Goal: Book appointment/travel/reservation

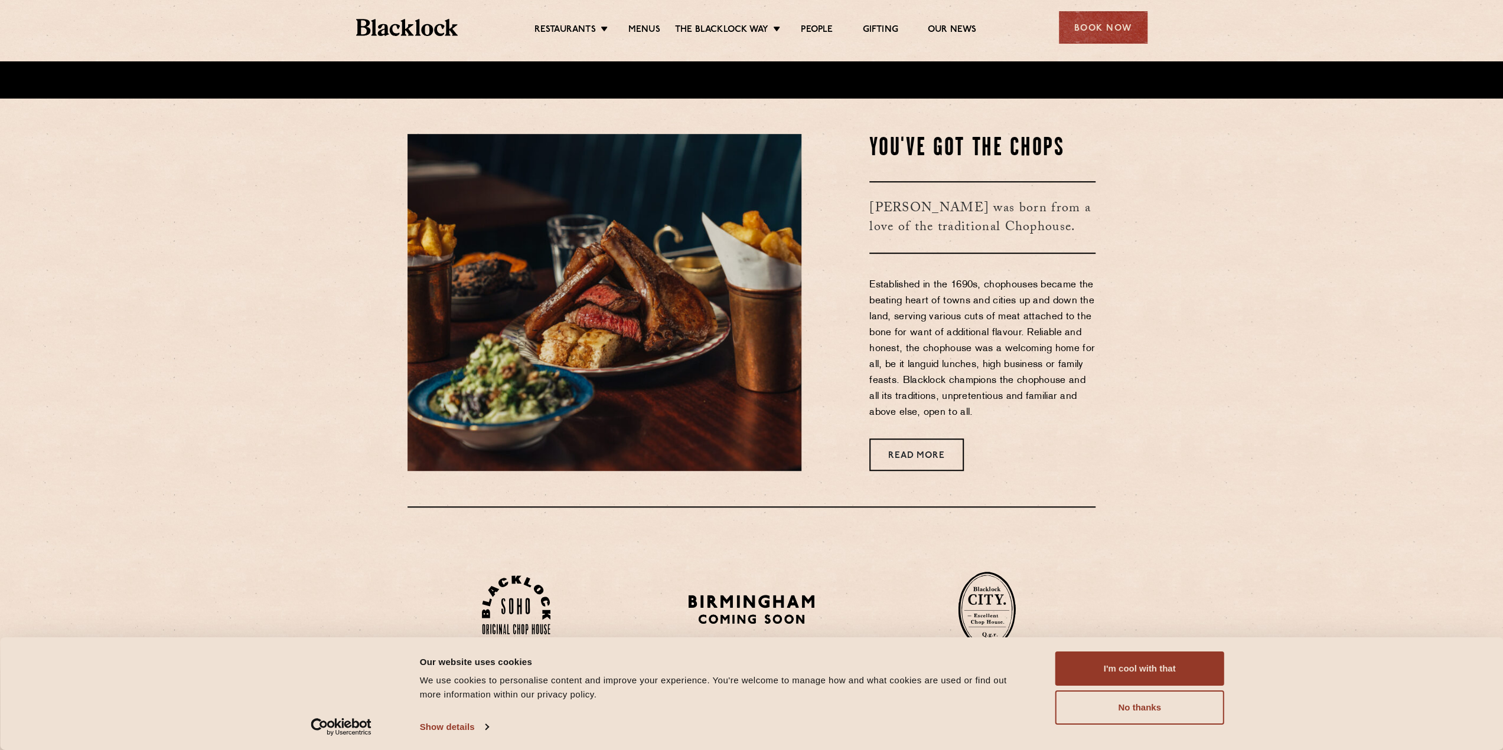
scroll to position [590, 0]
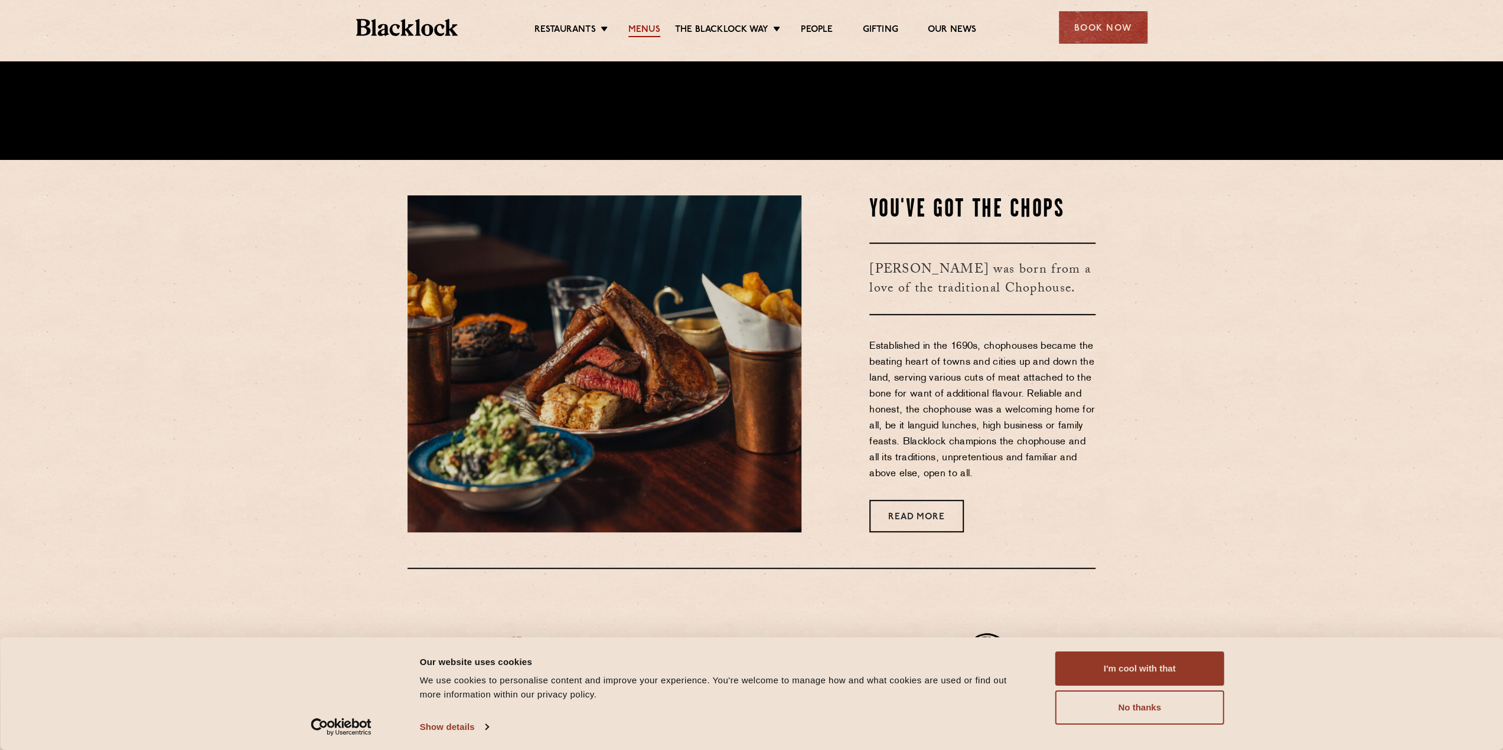
click at [655, 24] on link "Menus" at bounding box center [644, 30] width 32 height 13
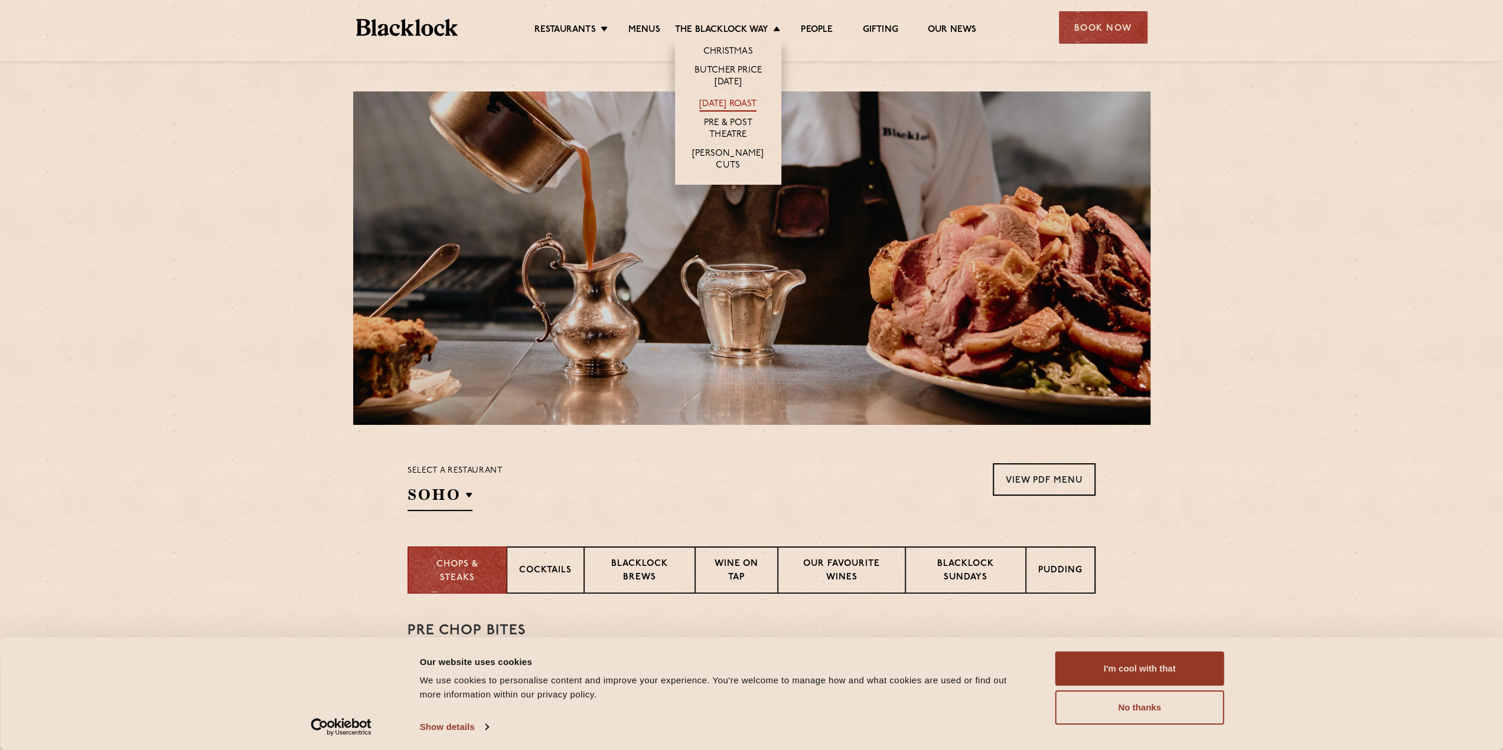
click at [733, 104] on link "[DATE] Roast" at bounding box center [727, 105] width 57 height 13
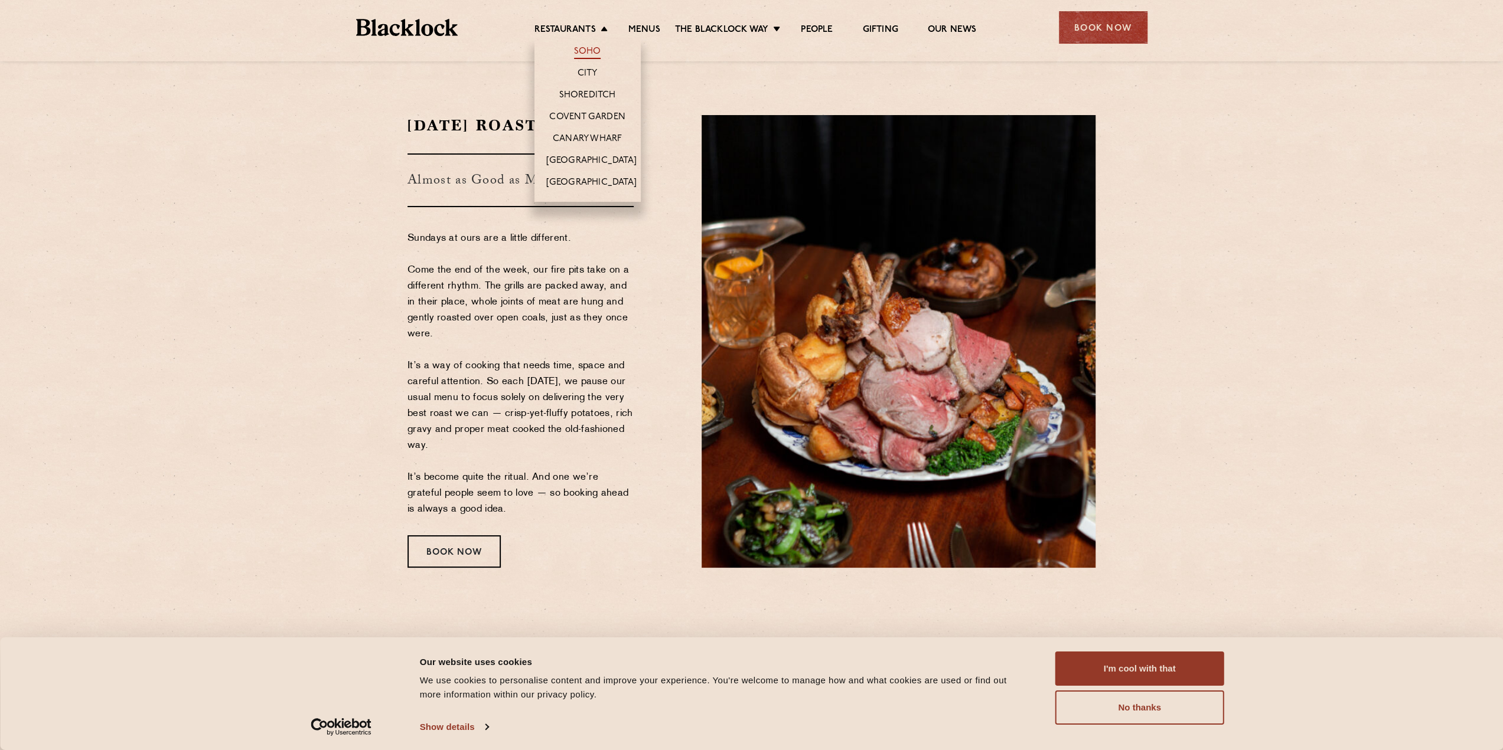
click at [582, 57] on link "Soho" at bounding box center [587, 52] width 27 height 13
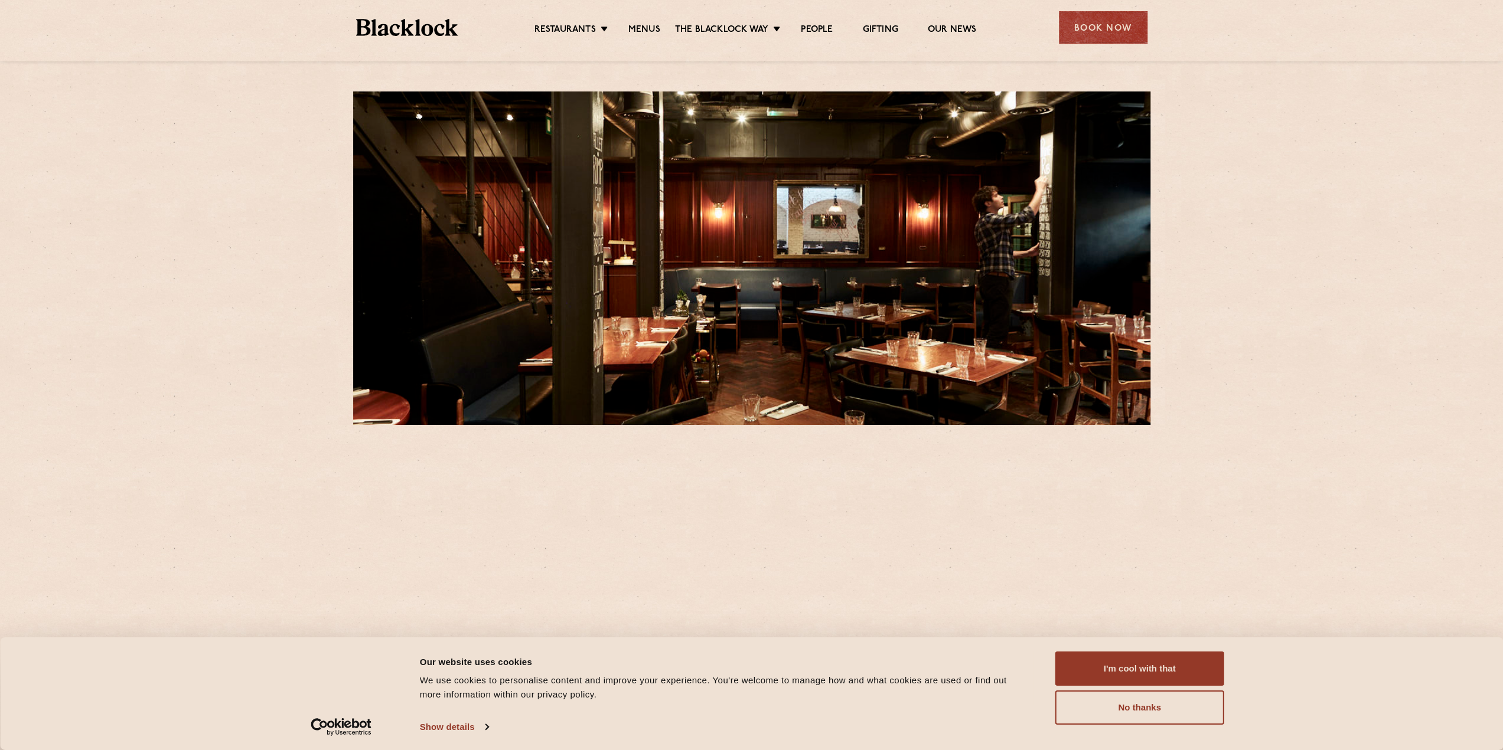
scroll to position [197, 0]
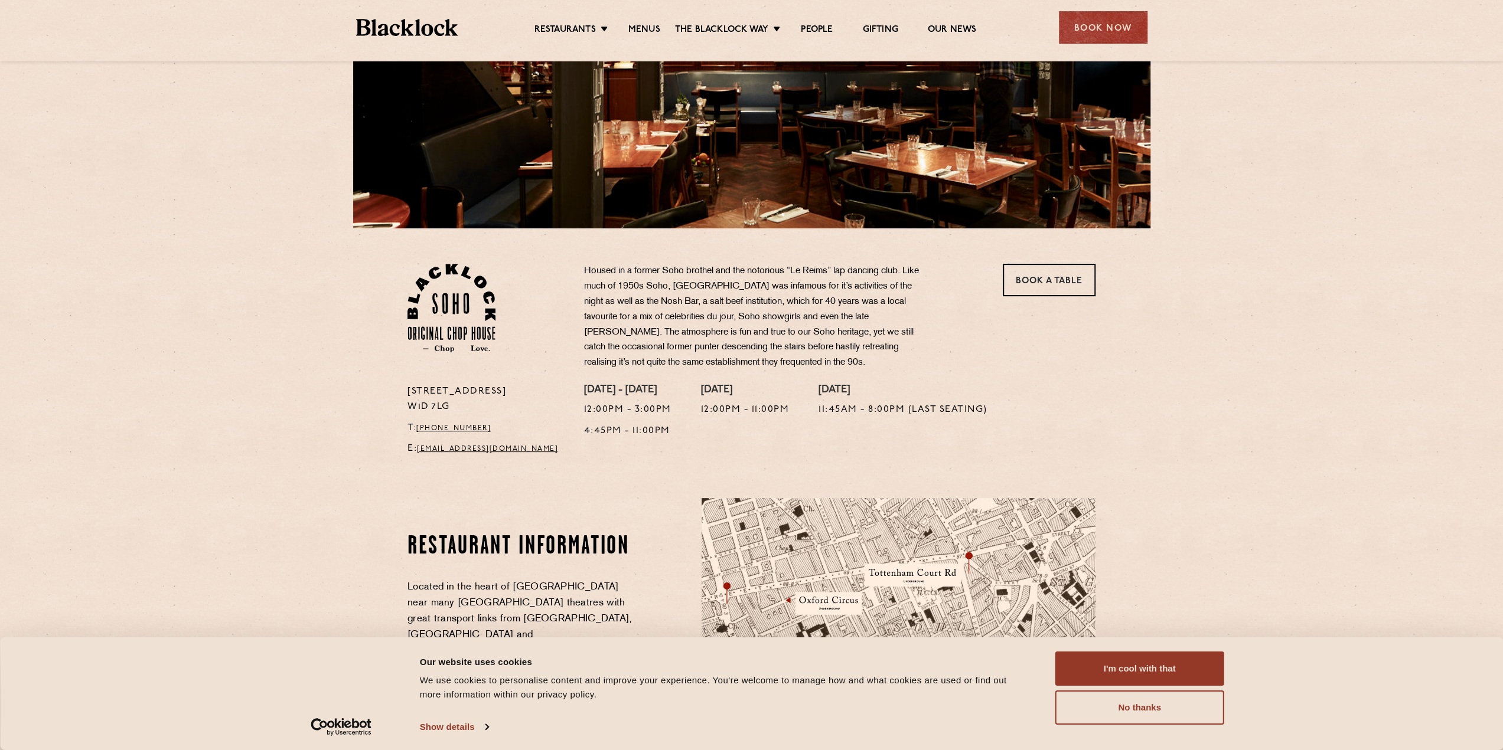
drag, startPoint x: 177, startPoint y: 463, endPoint x: 254, endPoint y: 778, distance: 324.1
click at [254, 750] on html "Consent Details [#IABV2SETTINGS#] About Our website uses cookies We use cookies…" at bounding box center [751, 520] width 1503 height 1434
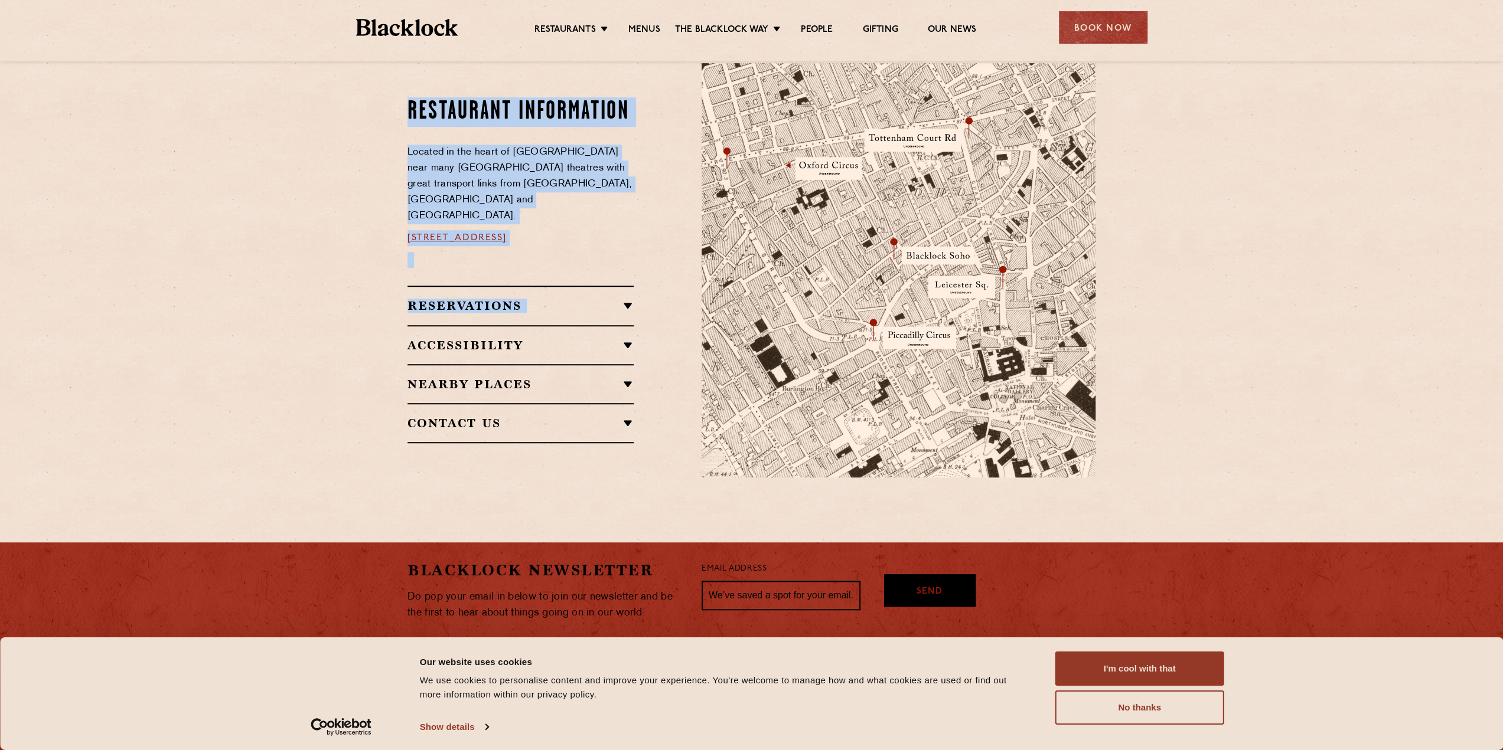
scroll to position [680, 0]
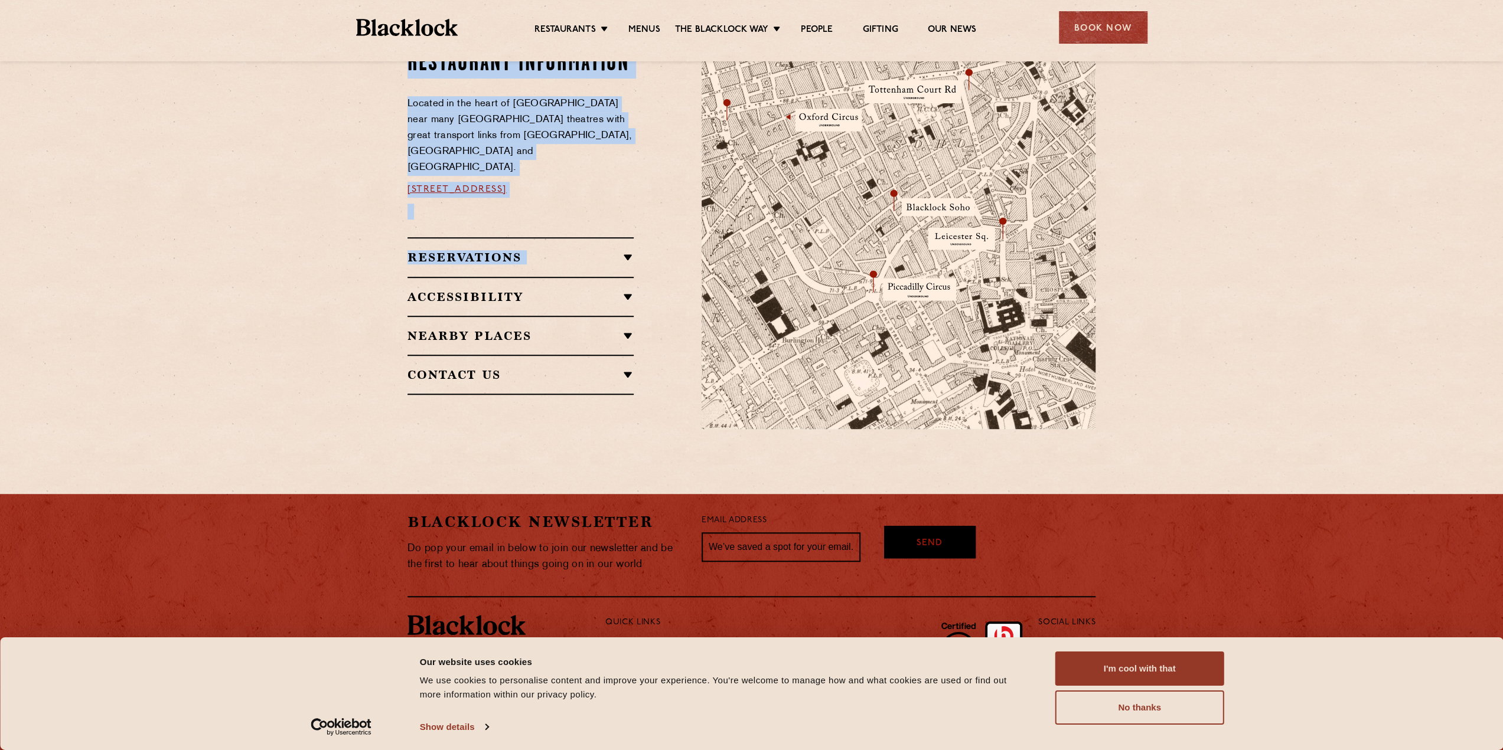
click at [390, 240] on section "Restaurant information Located in the heart of Soho near many West End theatres…" at bounding box center [751, 221] width 1503 height 485
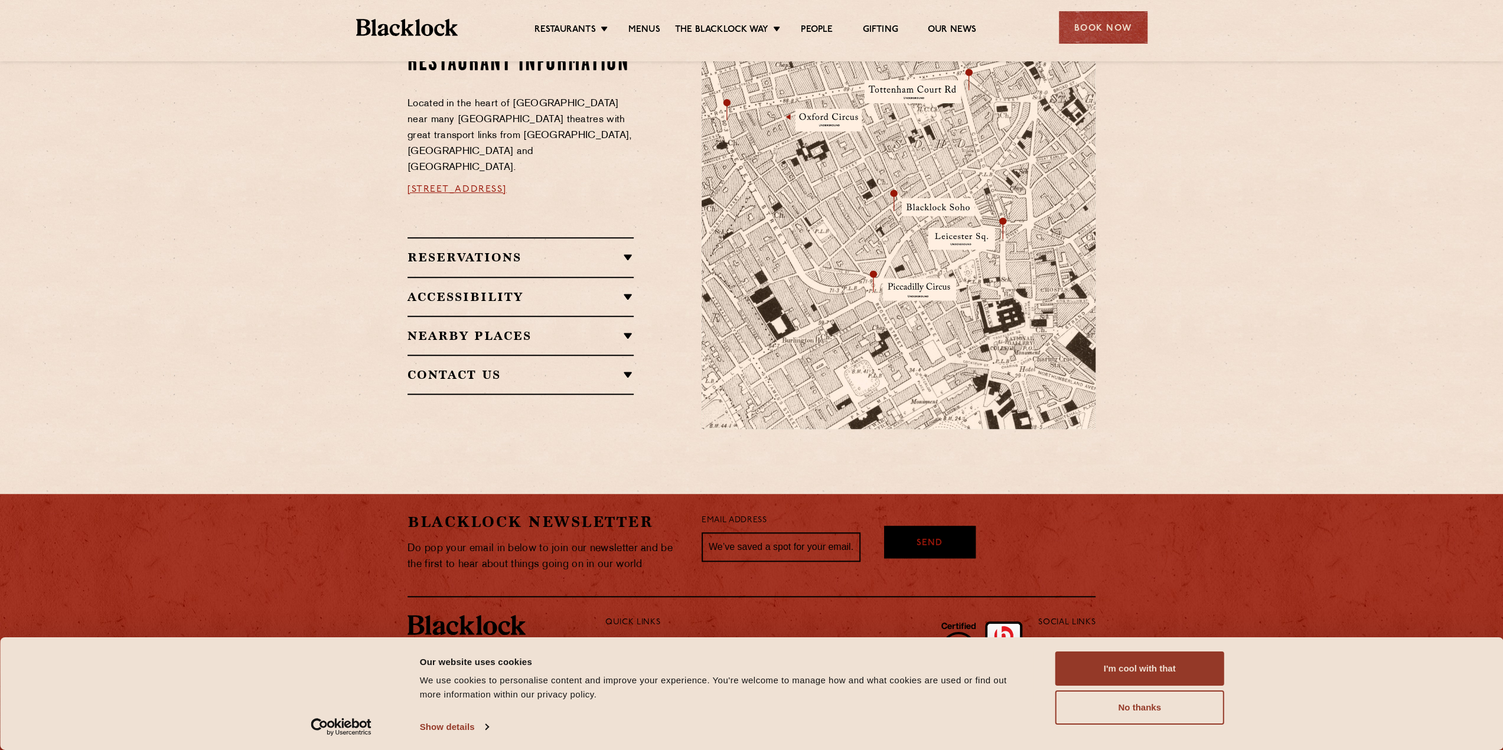
click at [548, 250] on h2 "Reservations" at bounding box center [520, 257] width 226 height 14
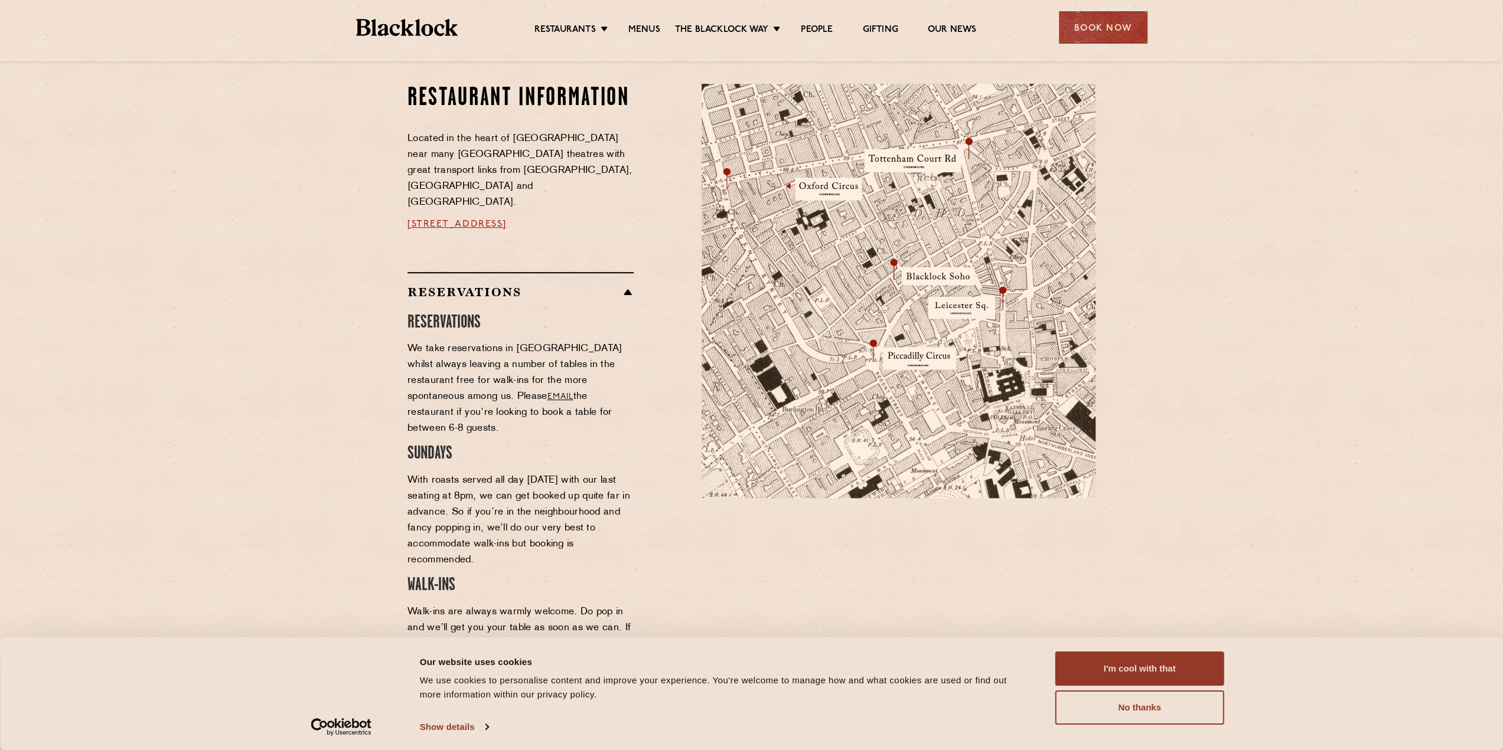
scroll to position [582, 0]
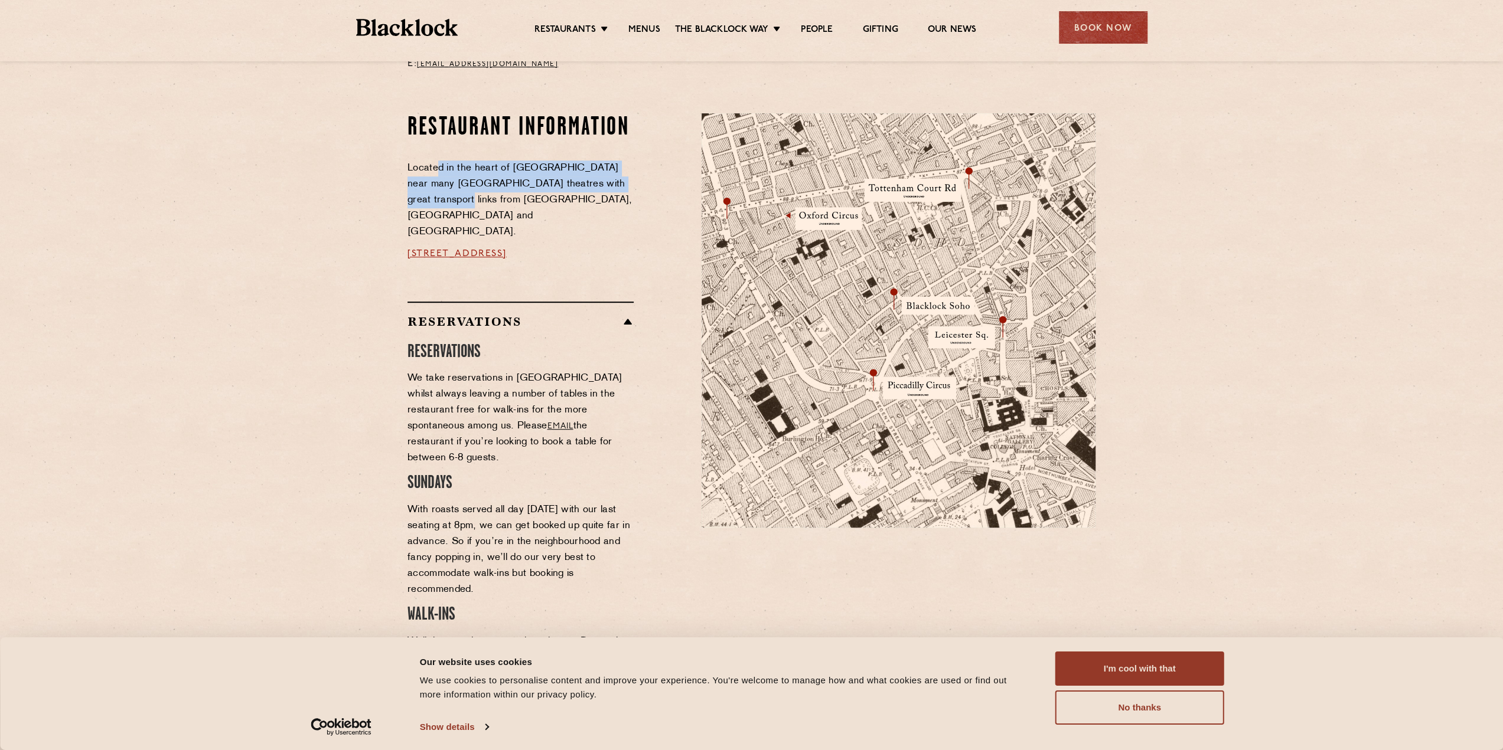
drag, startPoint x: 438, startPoint y: 165, endPoint x: 634, endPoint y: 181, distance: 196.7
click at [635, 182] on div "Restaurant information Located in the heart of Soho near many West End theatres…" at bounding box center [546, 481] width 294 height 736
click at [634, 181] on div "Restaurant information Located in the heart of Soho near many West End theatres…" at bounding box center [546, 481] width 294 height 736
click at [936, 305] on img at bounding box center [898, 320] width 394 height 414
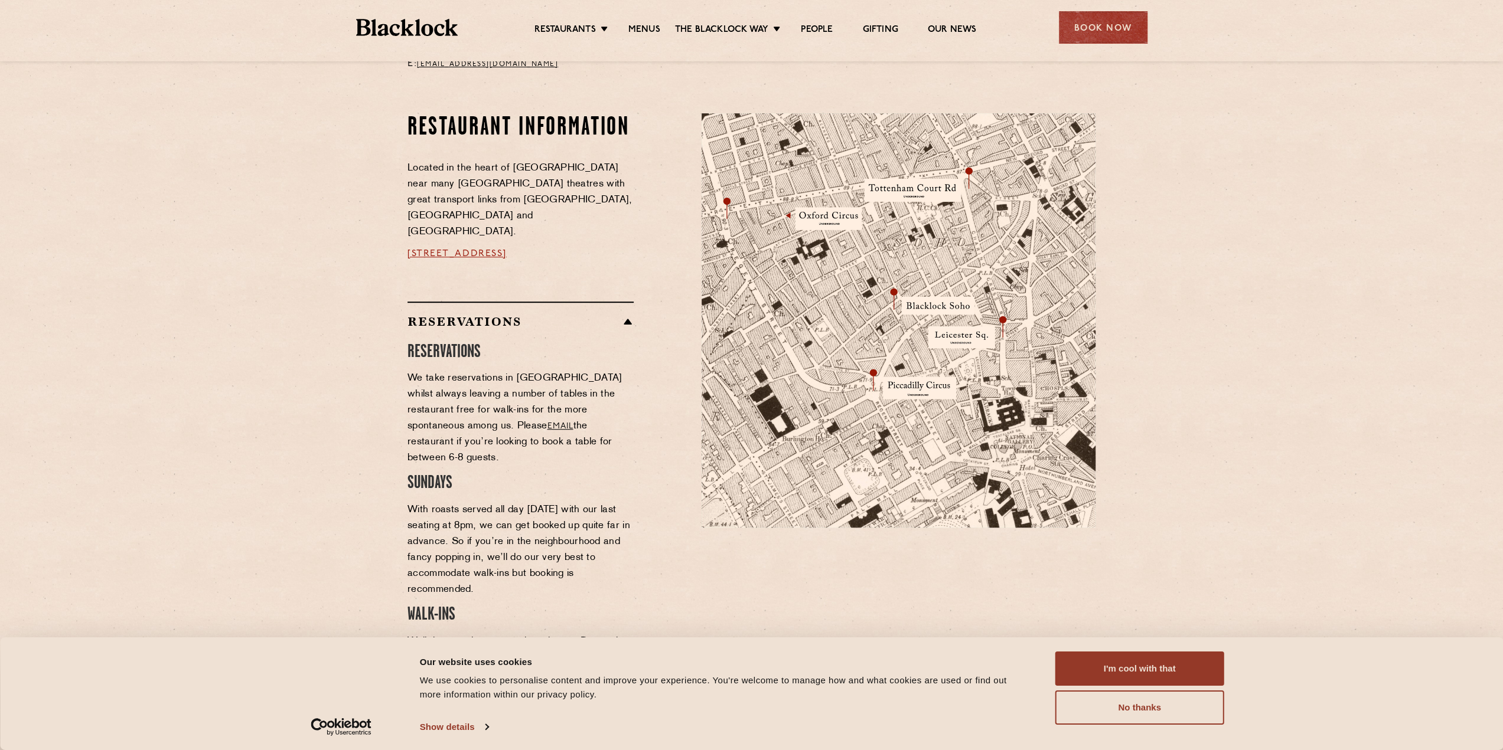
click at [936, 305] on img at bounding box center [898, 320] width 394 height 414
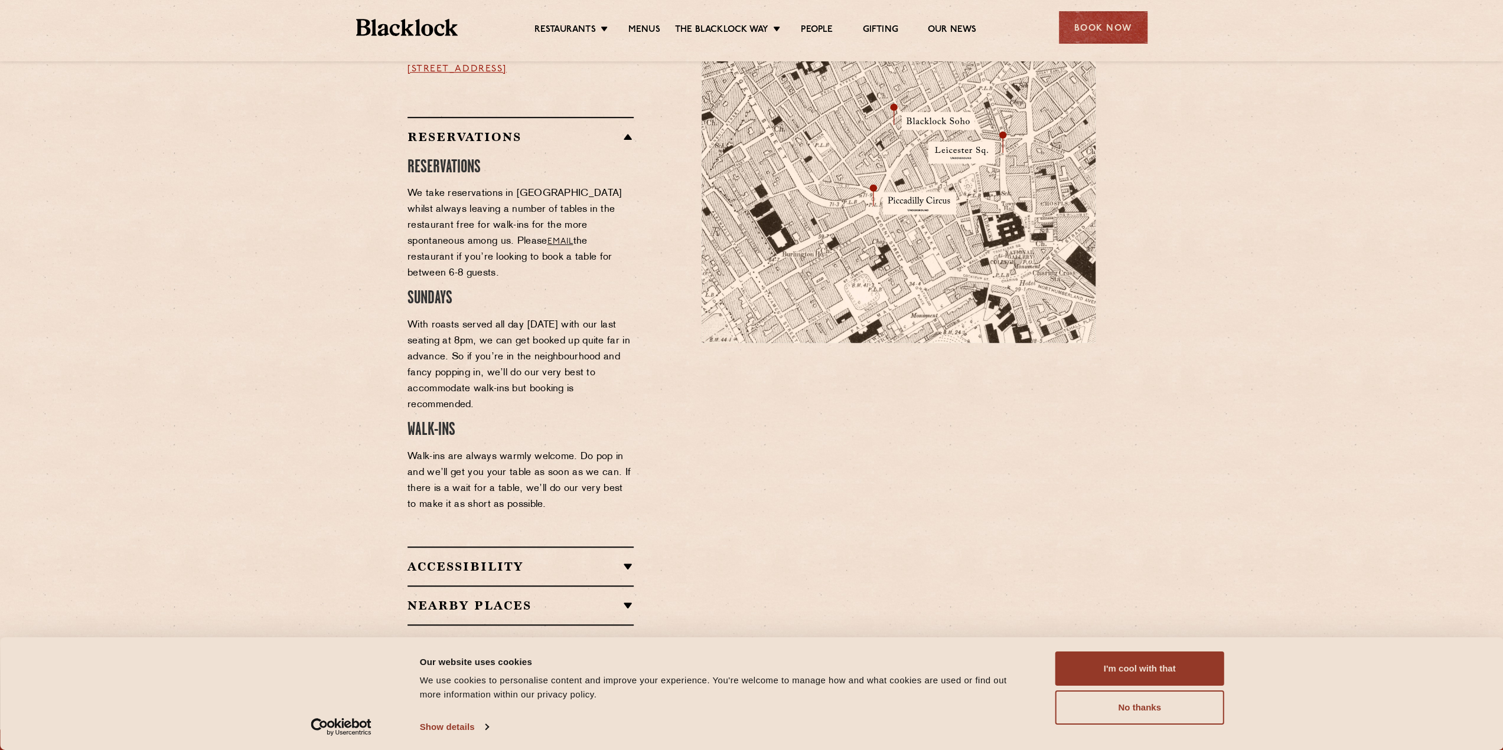
scroll to position [778, 0]
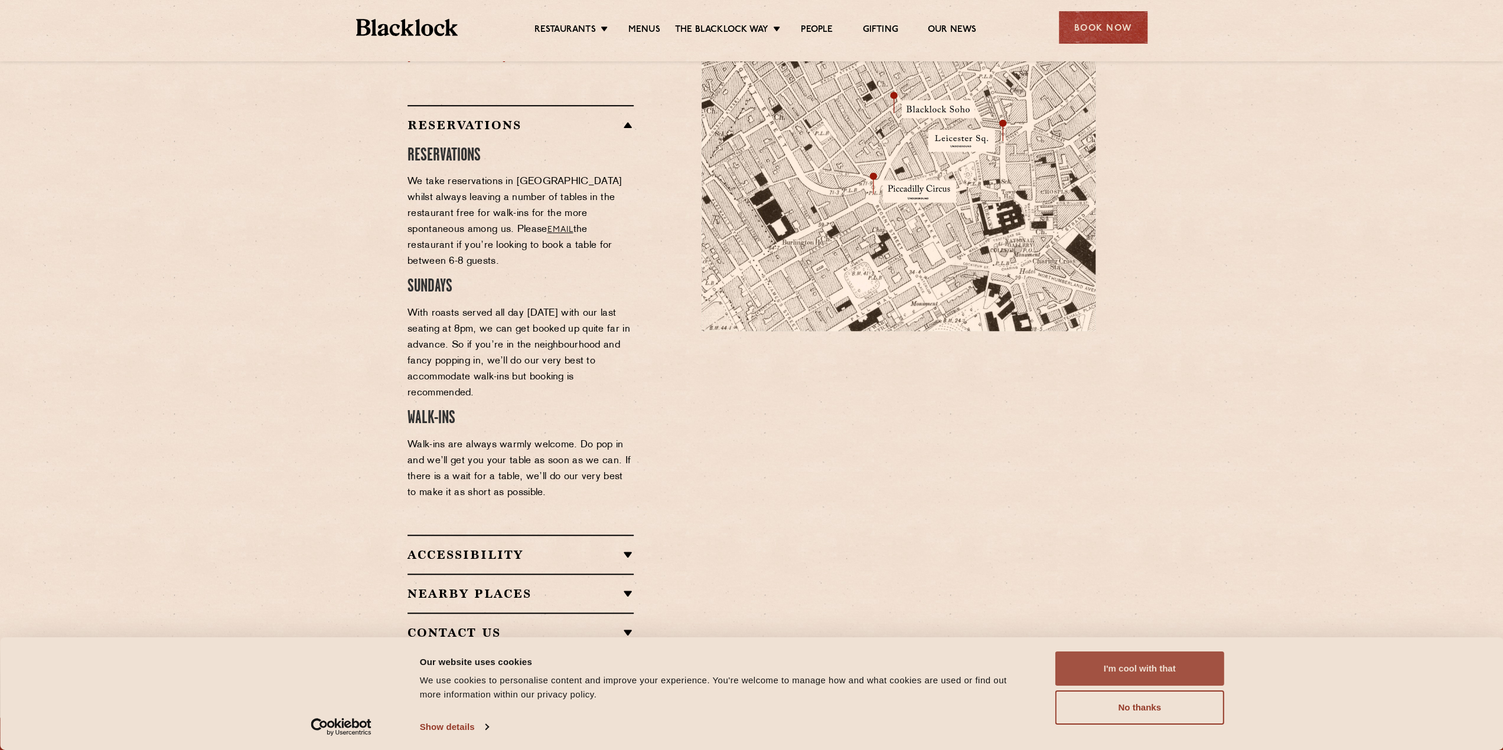
click at [1135, 675] on button "I'm cool with that" at bounding box center [1139, 669] width 169 height 34
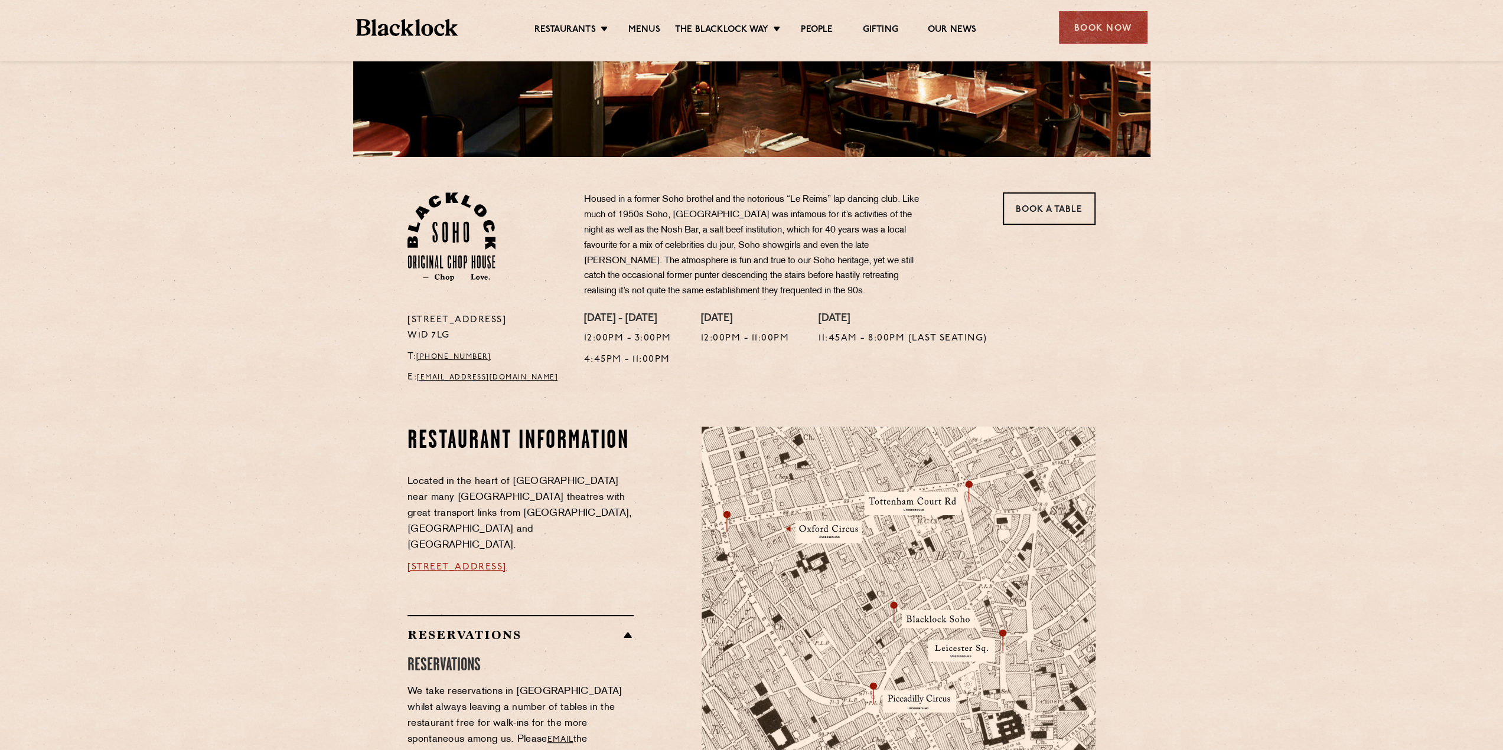
scroll to position [267, 0]
